Goal: Information Seeking & Learning: Learn about a topic

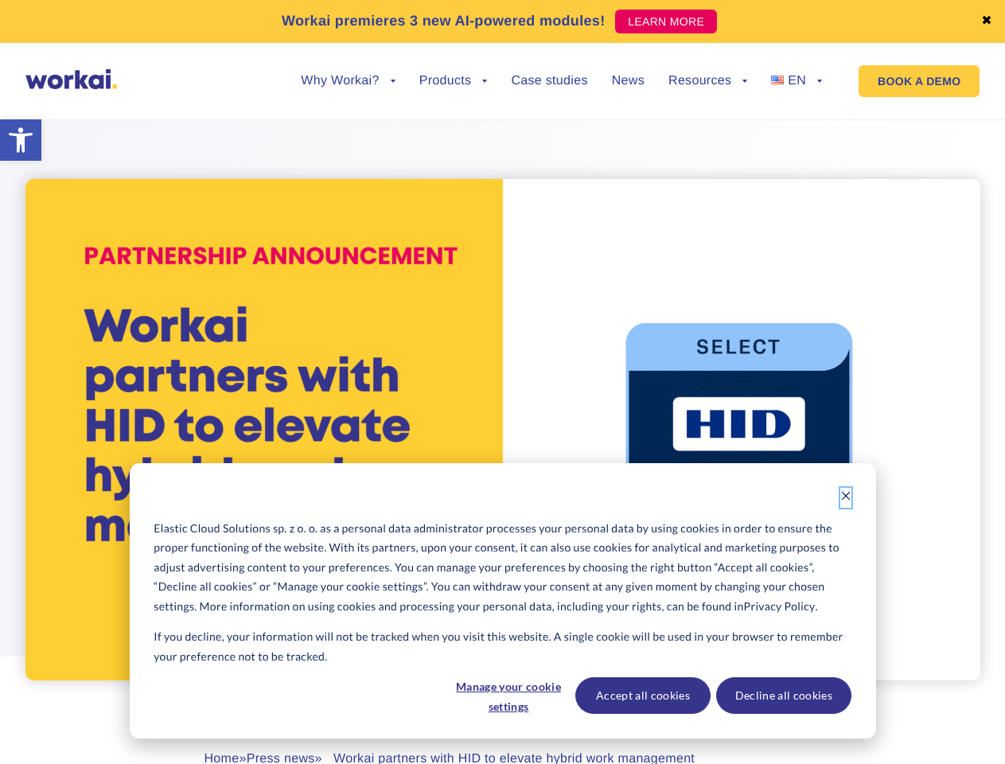
click at [845, 497] on icon "Dismiss cookie banner" at bounding box center [845, 495] width 11 height 11
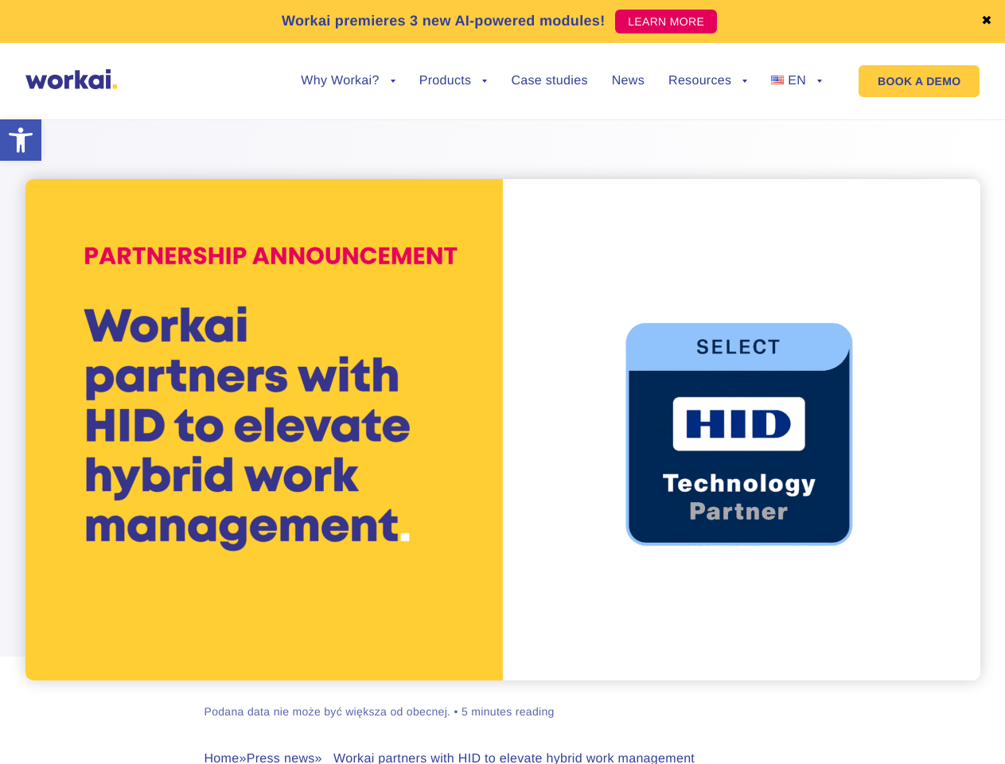
click at [507, 695] on div "[PERSON_NAME] Podana data nie może być większa od obecnej. • 5 minutes reading …" at bounding box center [502, 477] width 883 height 757
click at [642, 695] on div "[PERSON_NAME] Podana data nie może być większa od obecnej. • 5 minutes reading …" at bounding box center [502, 477] width 883 height 757
click at [783, 695] on div "[PERSON_NAME] Podana data nie może być większa od obecnej. • 5 minutes reading …" at bounding box center [502, 477] width 883 height 757
click at [986, 21] on link "✖" at bounding box center [986, 21] width 11 height 13
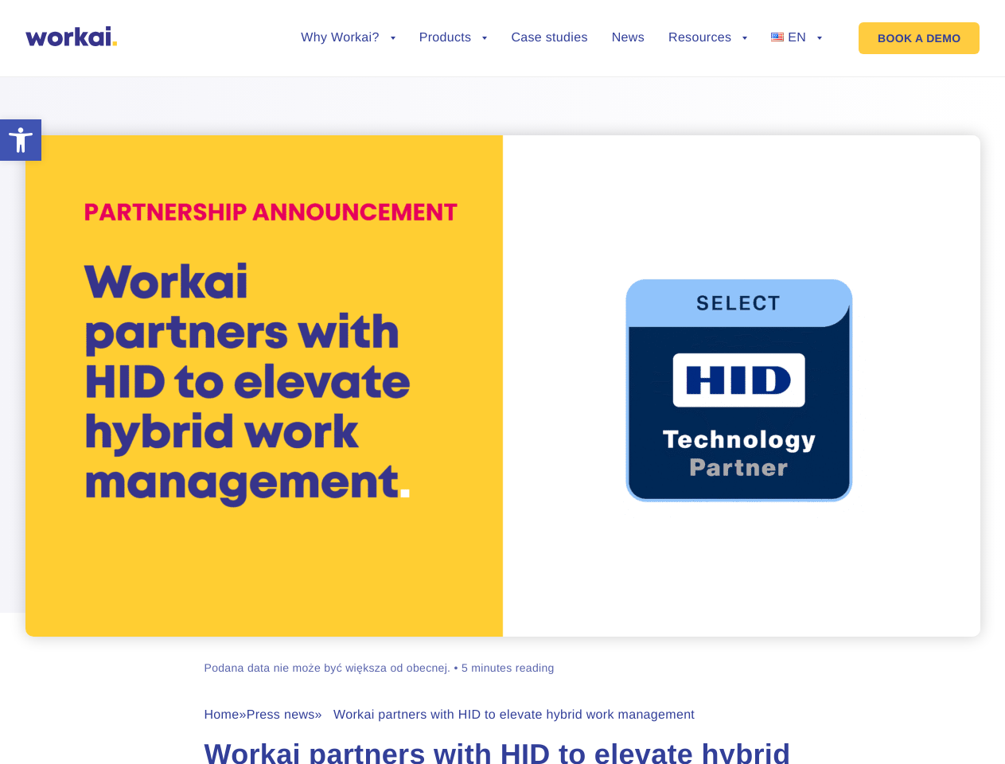
click at [348, 93] on div at bounding box center [502, 346] width 1005 height 581
click at [348, 81] on div at bounding box center [502, 346] width 1005 height 581
click at [453, 93] on div at bounding box center [502, 346] width 1005 height 581
click at [707, 93] on div at bounding box center [502, 346] width 1005 height 581
click at [707, 81] on div at bounding box center [502, 346] width 1005 height 581
